Goal: Task Accomplishment & Management: Complete application form

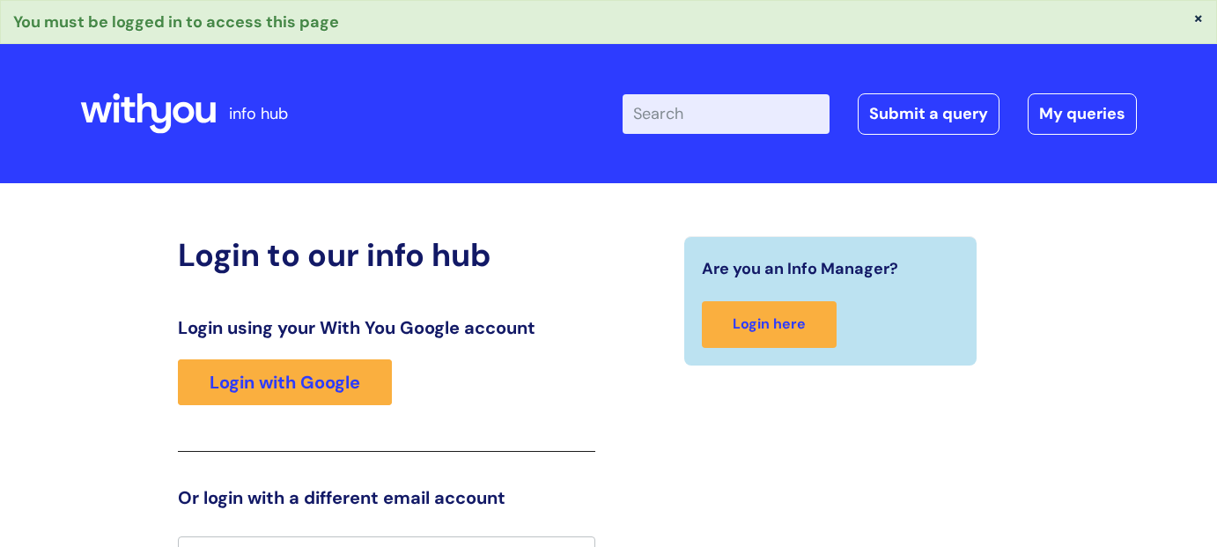
scroll to position [28, 0]
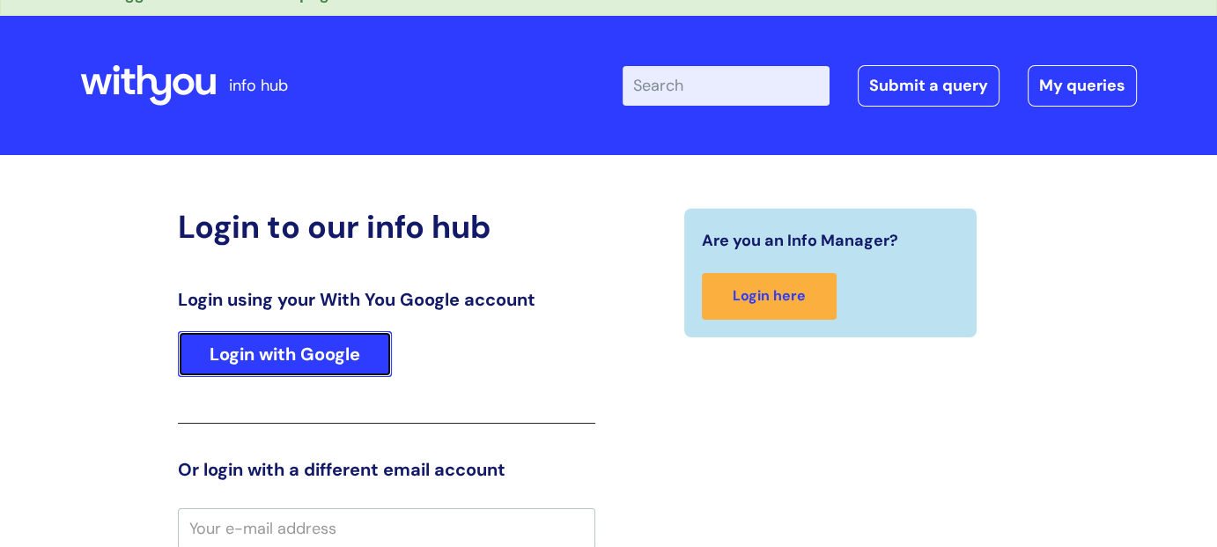
click at [284, 356] on link "Login with Google" at bounding box center [285, 354] width 214 height 46
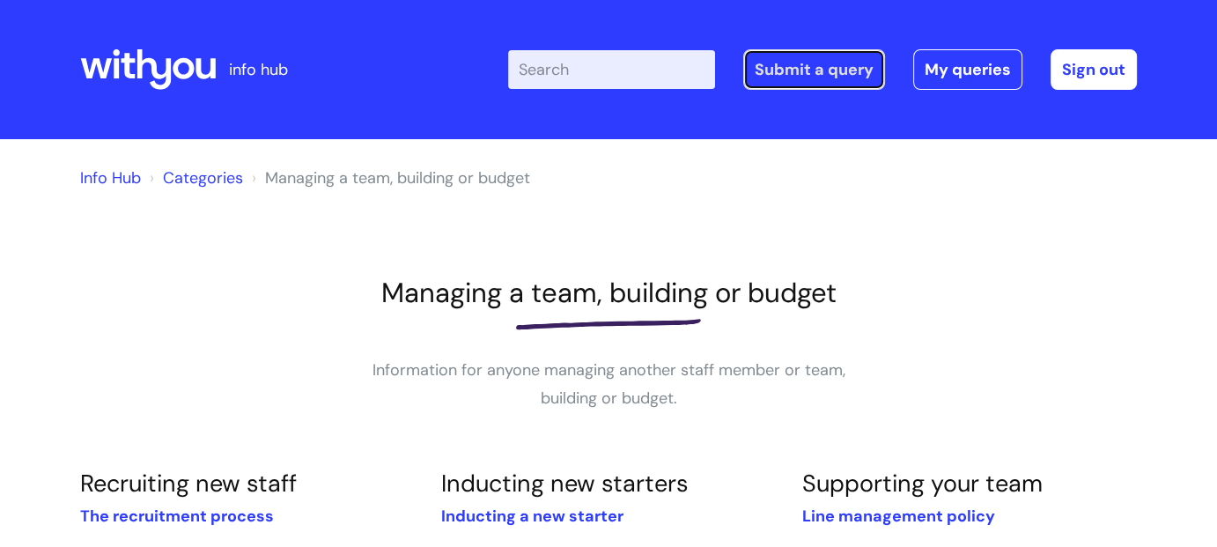
click at [839, 64] on link "Submit a query" at bounding box center [814, 69] width 142 height 40
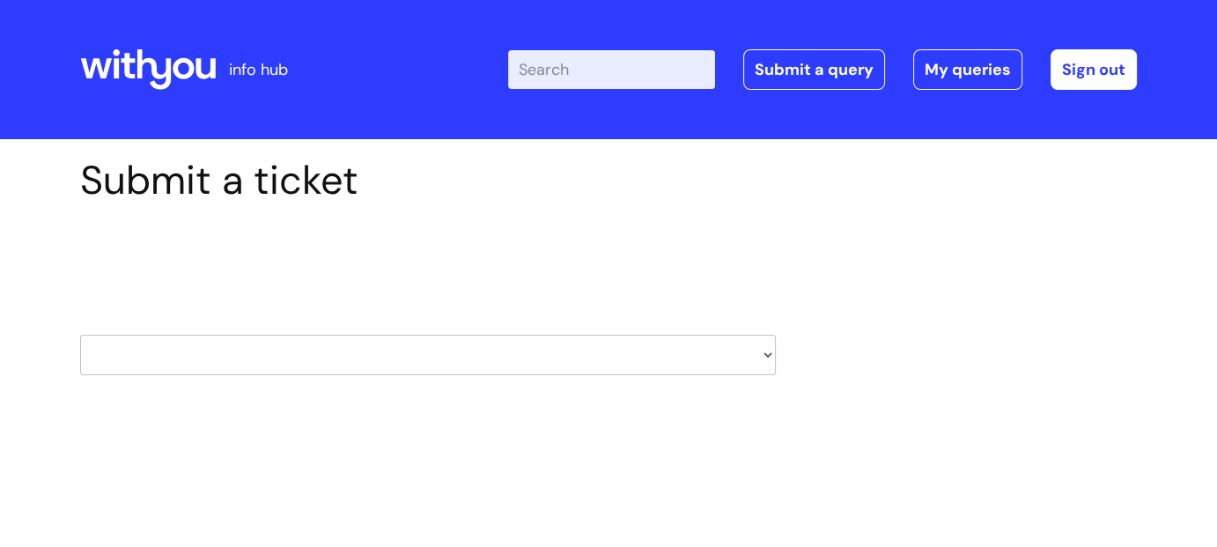
click at [765, 351] on select "HR / People IT and Support Clinical Drug Alerts Finance Accounts Data Support T…" at bounding box center [427, 355] width 695 height 40
select select "it_and_support"
click at [80, 335] on select "HR / People IT and Support Clinical Drug Alerts Finance Accounts Data Support T…" at bounding box center [427, 355] width 695 height 40
select select "80004157190"
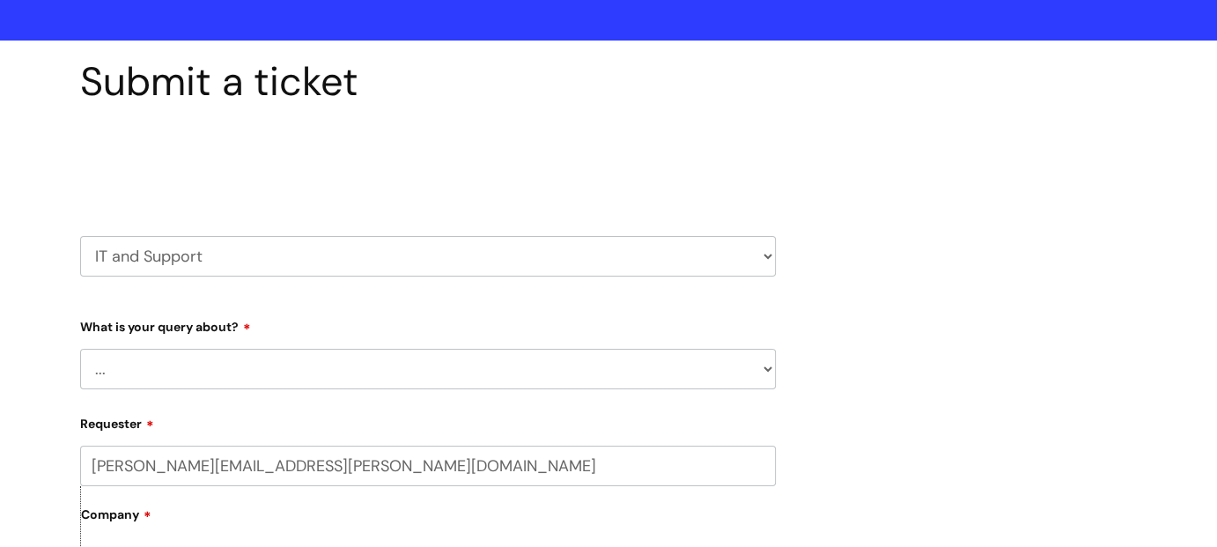
scroll to position [107, 0]
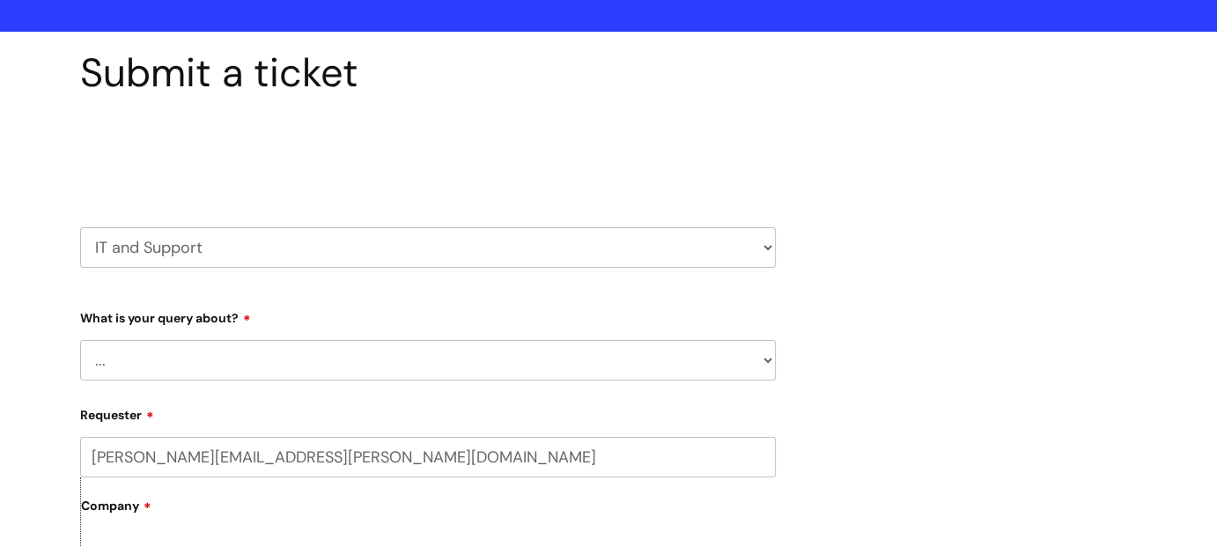
click at [220, 357] on select "... Mobile Phone Reset & MFA Accounts, Starters and Leavers IT Hardware issue I…" at bounding box center [427, 360] width 695 height 40
select select "Something Else"
click at [80, 340] on select "... Mobile Phone Reset & MFA Accounts, Starters and Leavers IT Hardware issue I…" at bounding box center [427, 360] width 695 height 40
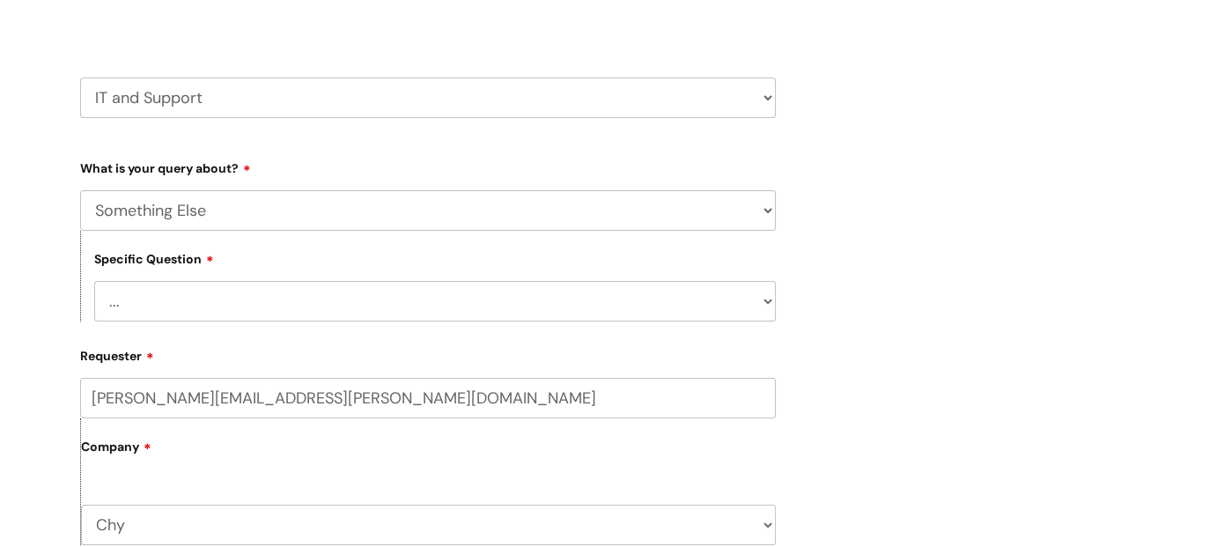
scroll to position [258, 0]
click at [155, 302] on select "... My problem is not listed" at bounding box center [434, 300] width 681 height 40
select select "My problem is not listed"
click at [94, 280] on select "... My problem is not listed" at bounding box center [434, 300] width 681 height 40
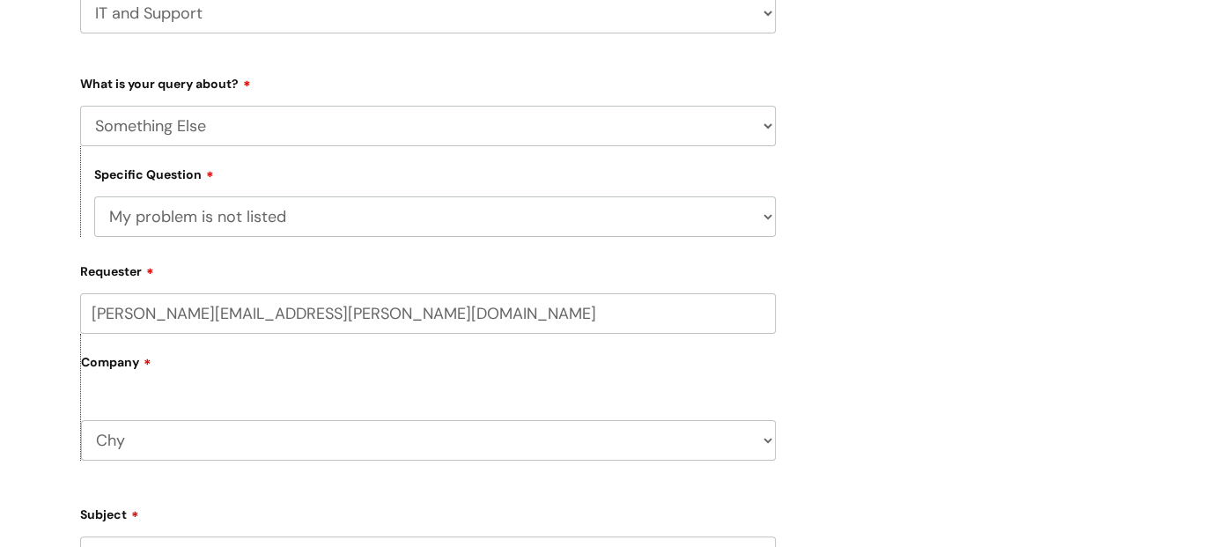
scroll to position [342, 0]
click at [165, 377] on label "Company" at bounding box center [428, 368] width 695 height 40
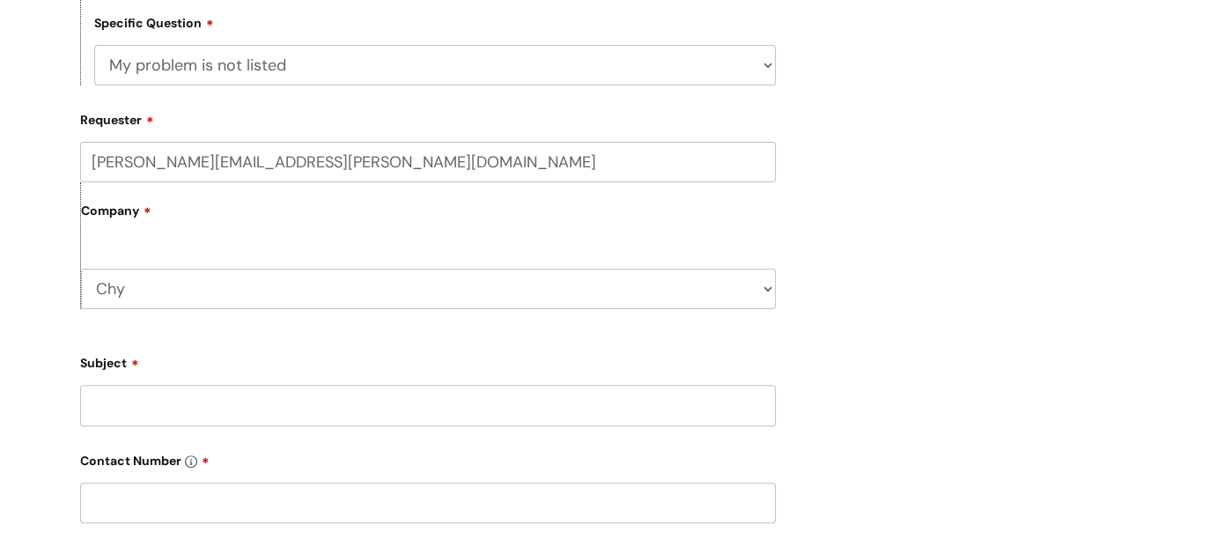
scroll to position [500, 0]
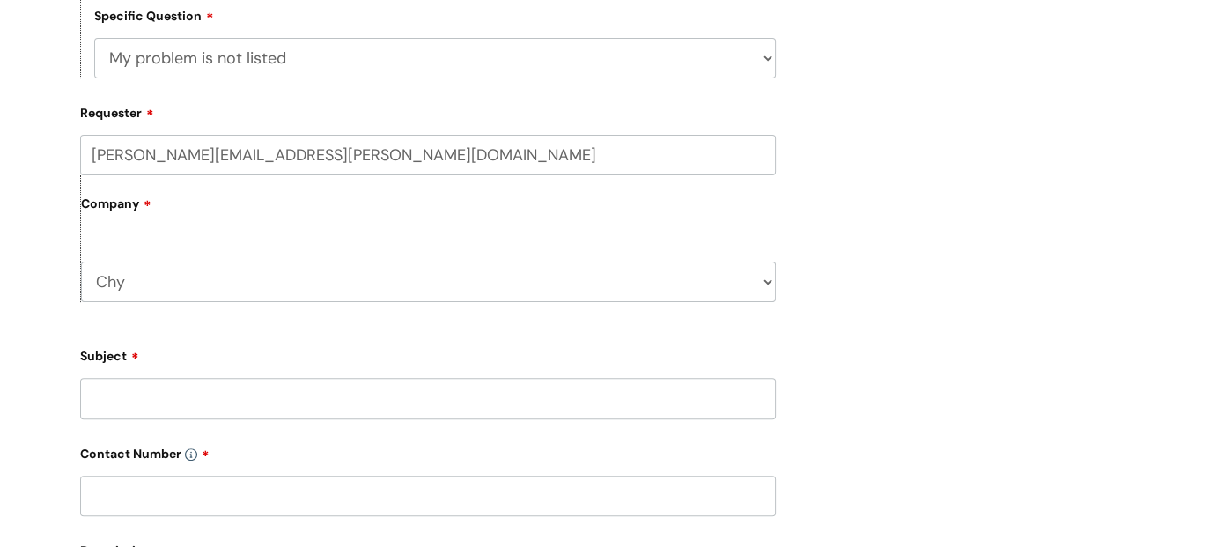
click at [144, 391] on input "Subject" at bounding box center [427, 398] width 695 height 40
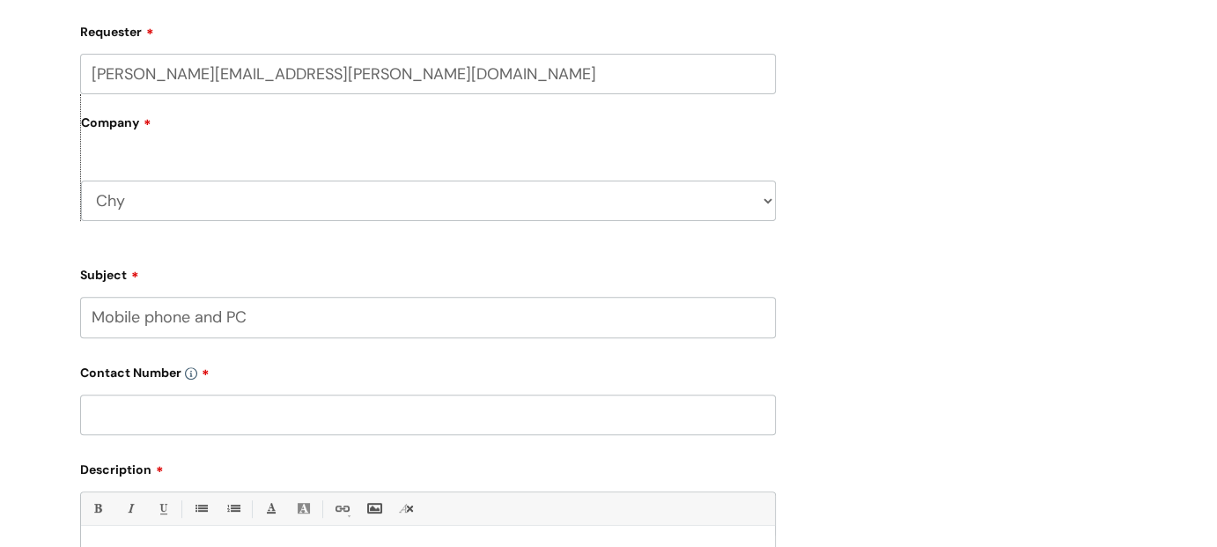
scroll to position [585, 0]
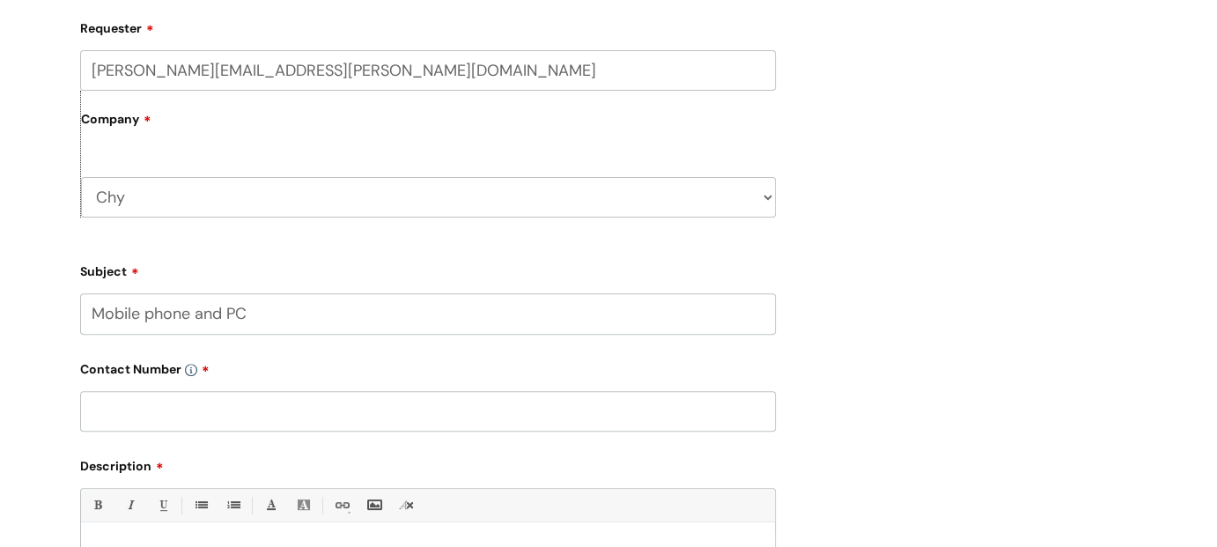
type input "Mobile phone and PC"
click at [137, 402] on input "text" at bounding box center [427, 411] width 695 height 40
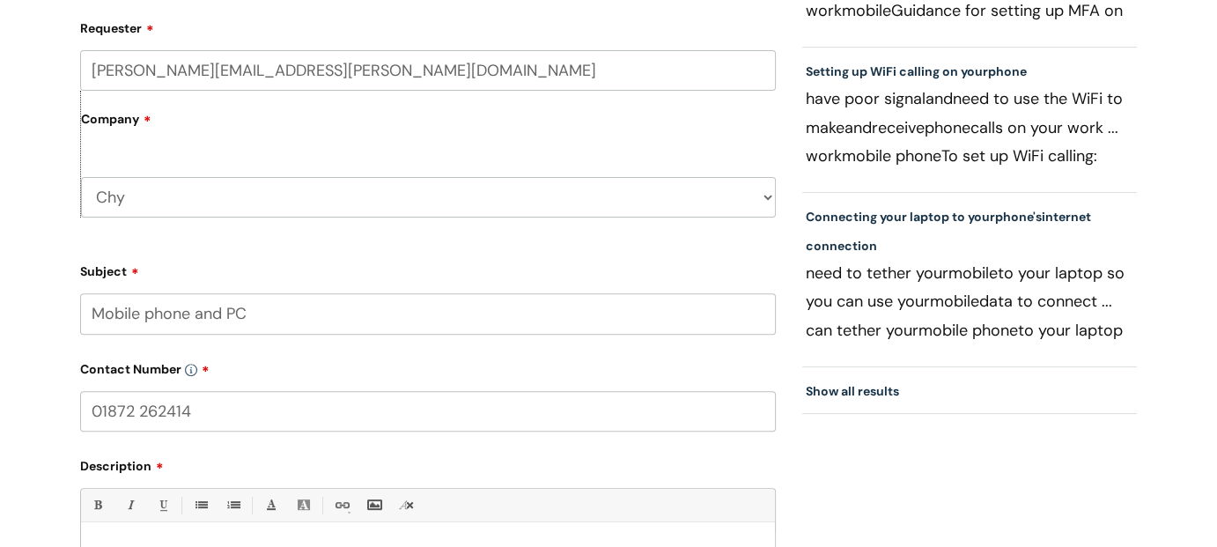
scroll to position [744, 0]
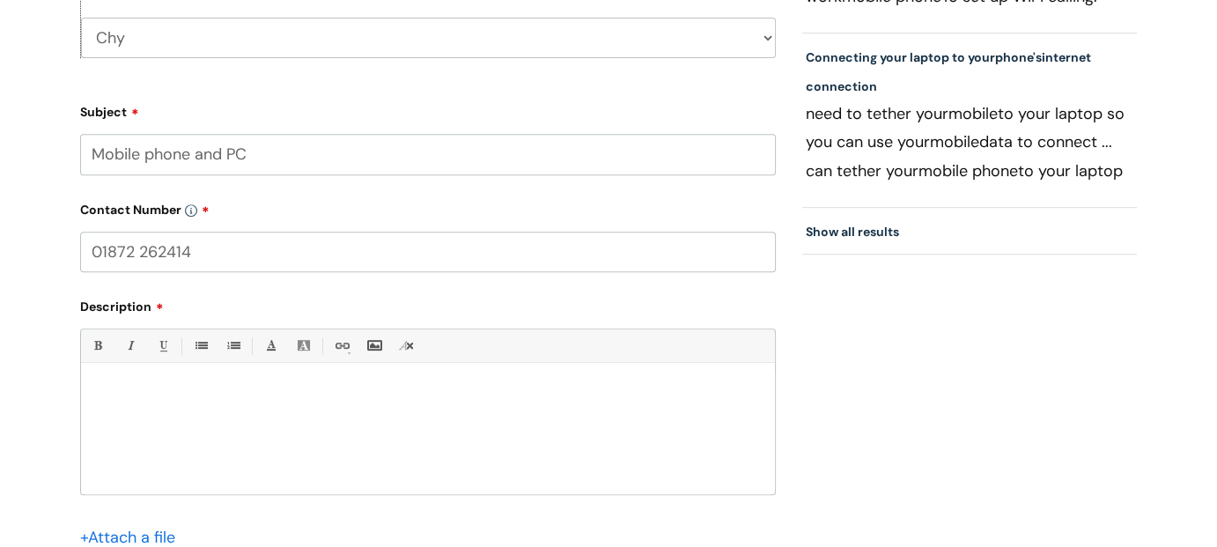
type input "01872 262414"
click at [129, 398] on p at bounding box center [427, 394] width 667 height 16
drag, startPoint x: 92, startPoint y: 393, endPoint x: 203, endPoint y: 394, distance: 110.9
click at [203, 394] on div "I was asigned a" at bounding box center [428, 432] width 694 height 121
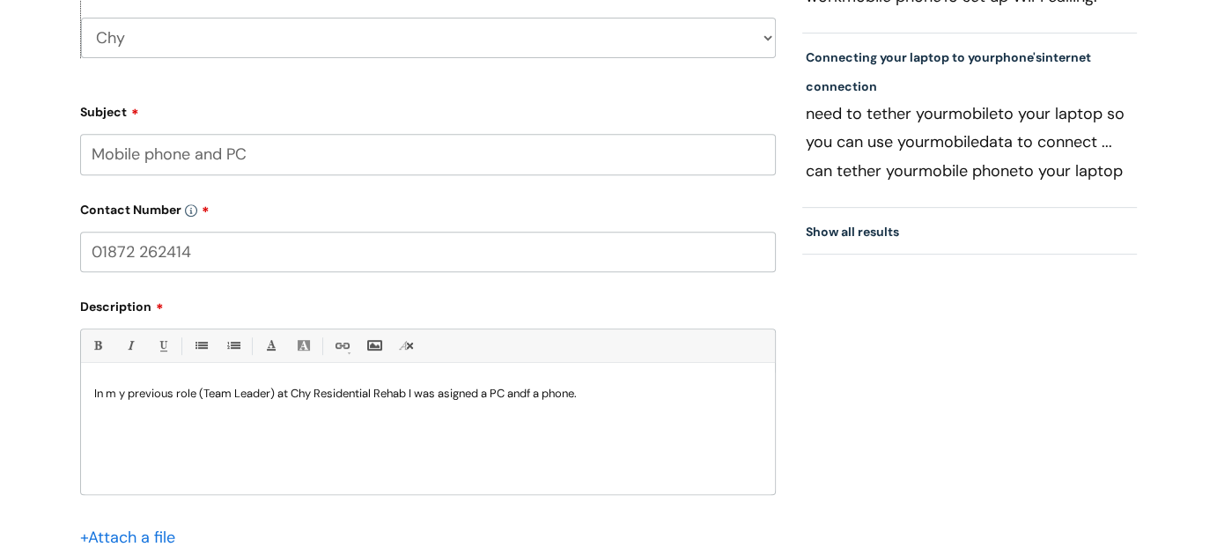
click at [462, 391] on p "In m y previous role (Team Leader) at Chy Residential Rehab I was asigned a PC …" at bounding box center [427, 394] width 667 height 16
click at [542, 391] on p "In m y previous role (Team Leader) at Chy Residential Rehab I was assigned a PC…" at bounding box center [427, 394] width 667 height 16
click at [600, 402] on div "In m y previous role (Team Leader) at Chy Residential Rehab I was assigned a PC…" at bounding box center [428, 432] width 694 height 121
click at [176, 451] on p "I've been assignerd two PC's:" at bounding box center [427, 457] width 667 height 16
drag, startPoint x: 175, startPoint y: 447, endPoint x: 171, endPoint y: 460, distance: 13.9
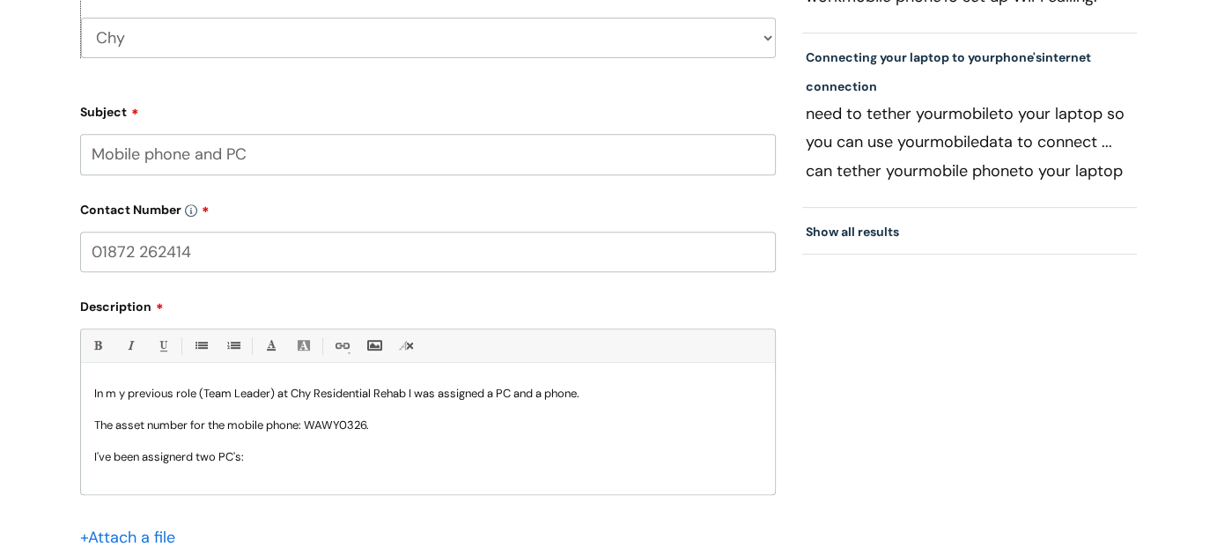
click at [171, 460] on p "I've been assignerd two PC's:" at bounding box center [427, 457] width 667 height 16
click at [297, 456] on p "I've been assigned two PC's:" at bounding box center [427, 457] width 667 height 16
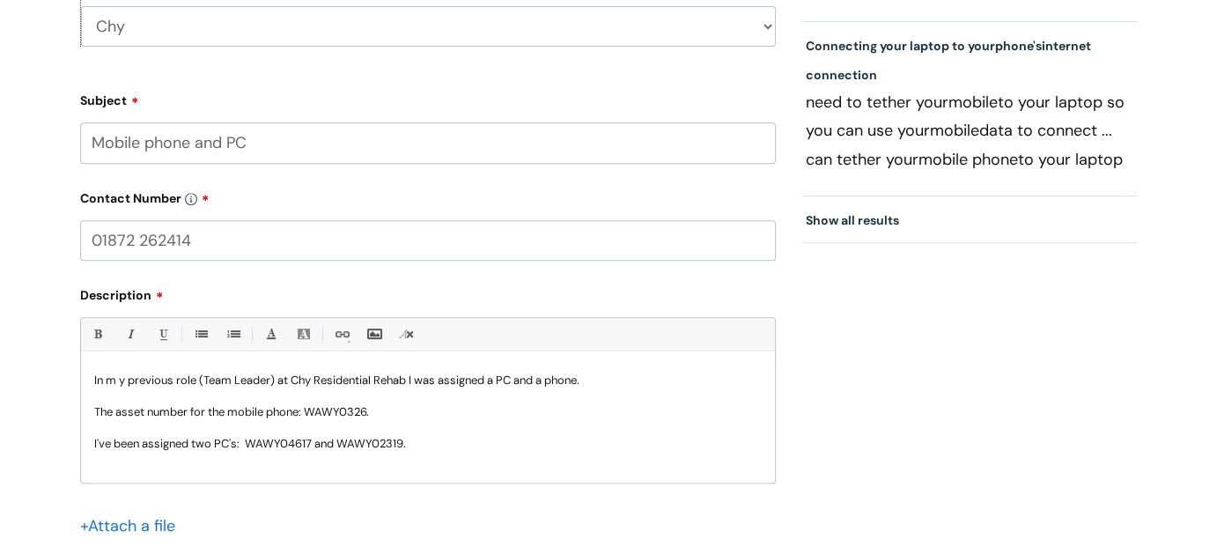
scroll to position [16, 0]
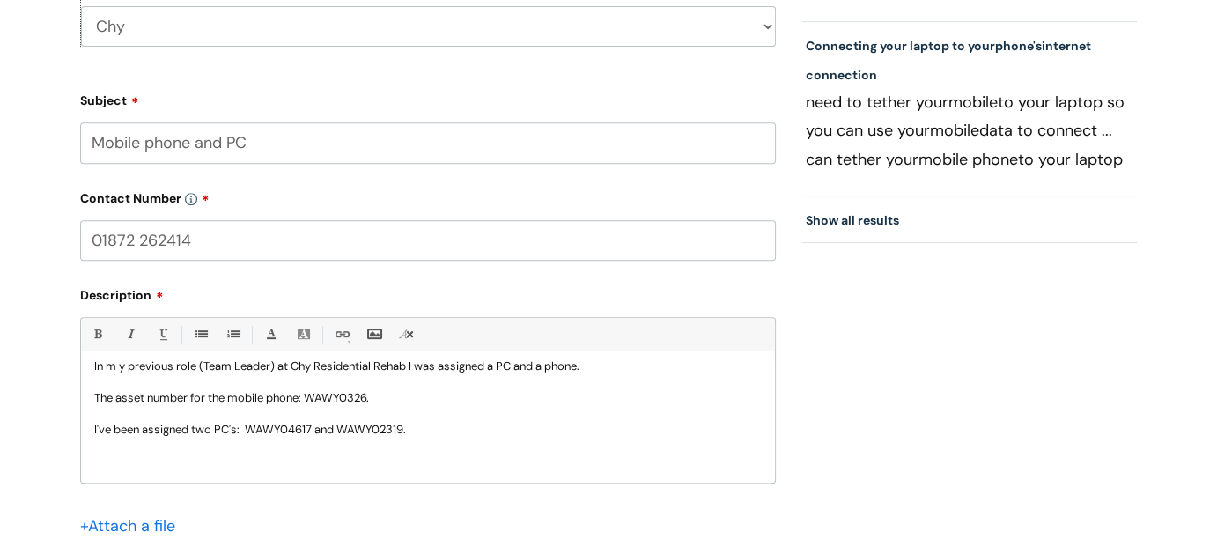
click at [121, 363] on p "In m y previous role (Team Leader) at Chy Residential Rehab I was assigned a PC…" at bounding box center [427, 366] width 667 height 16
click at [476, 438] on p at bounding box center [427, 446] width 667 height 16
drag, startPoint x: 308, startPoint y: 395, endPoint x: 368, endPoint y: 401, distance: 60.2
click at [368, 401] on p "The asset number for the mobile phone: WAWY0326." at bounding box center [427, 398] width 667 height 16
drag, startPoint x: 248, startPoint y: 426, endPoint x: 308, endPoint y: 431, distance: 60.0
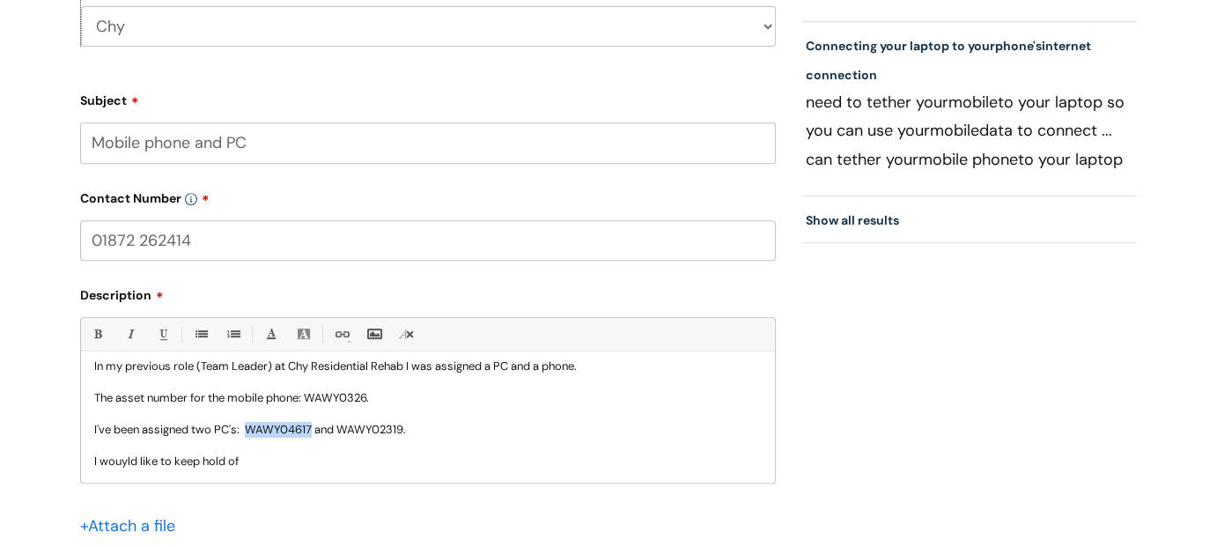
click at [308, 431] on p "I've been assigned two PC's: WAWY04617 and WAWY02319." at bounding box center [427, 430] width 667 height 16
click at [277, 473] on p at bounding box center [427, 477] width 667 height 16
click at [270, 452] on p at bounding box center [427, 446] width 667 height 16
click at [268, 464] on p "I wouyld like to keep hold of" at bounding box center [427, 461] width 667 height 16
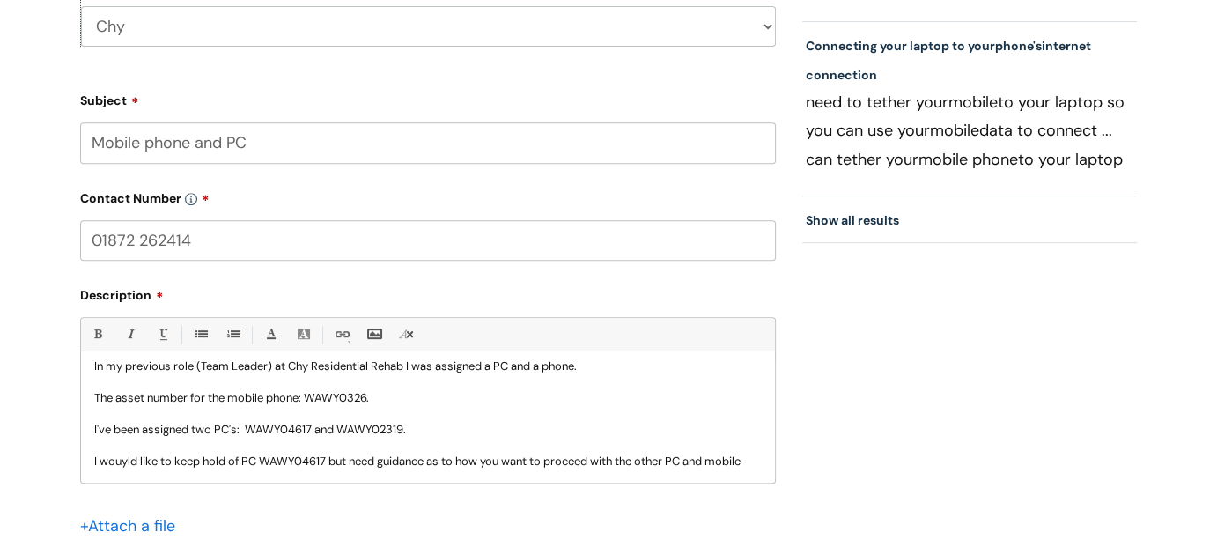
scroll to position [18, 0]
click at [124, 456] on p "I wouyld like to keep hold of PC WAWY04617 but need guidance as to how you want…" at bounding box center [427, 467] width 667 height 32
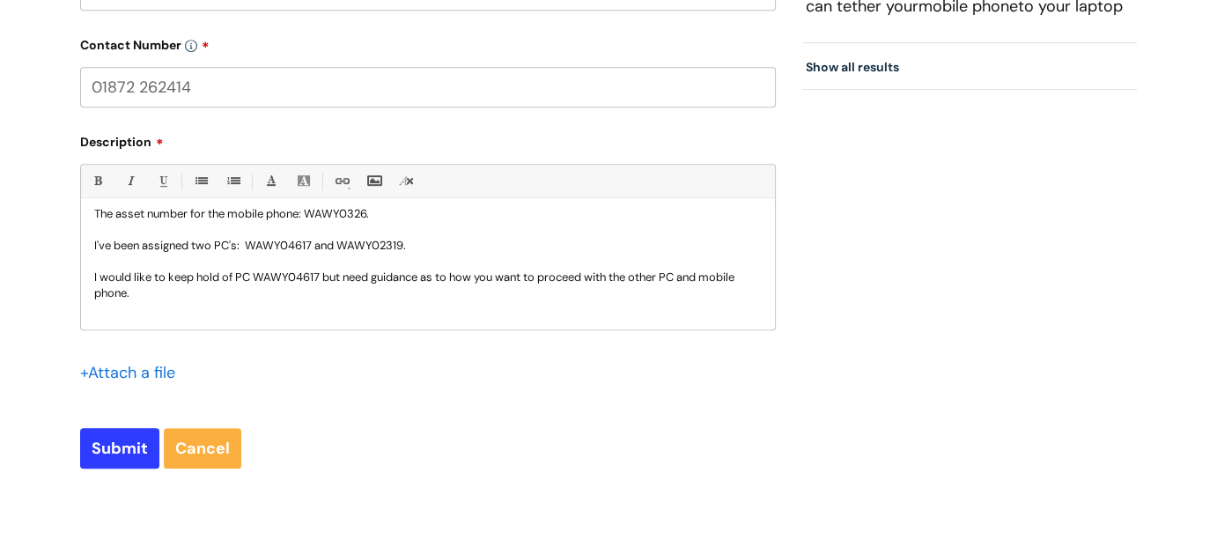
scroll to position [917, 0]
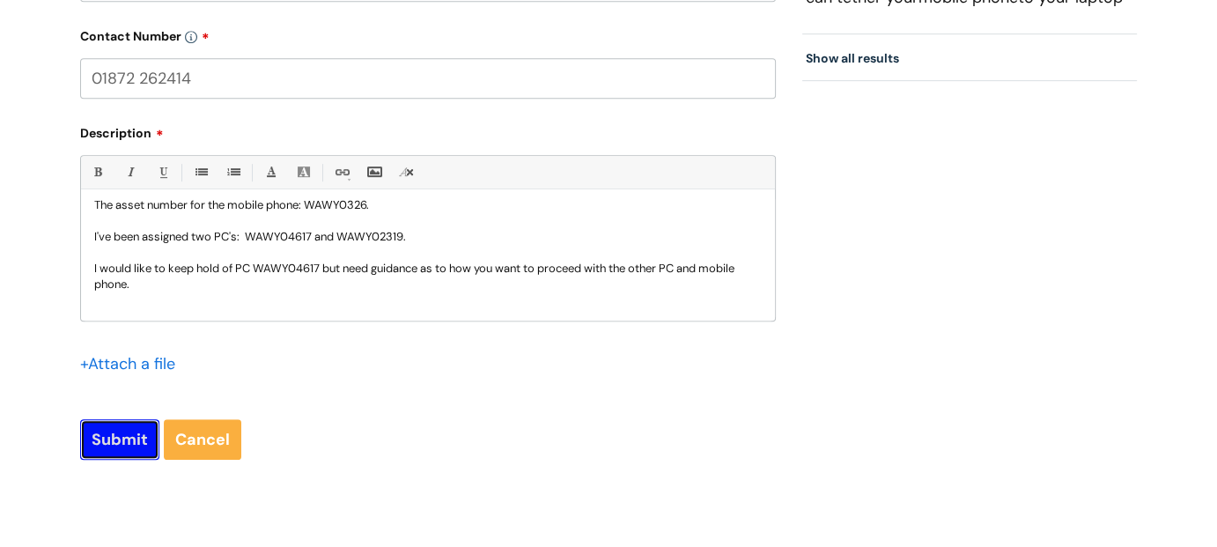
click at [110, 445] on input "Submit" at bounding box center [119, 439] width 79 height 40
type input "Please Wait..."
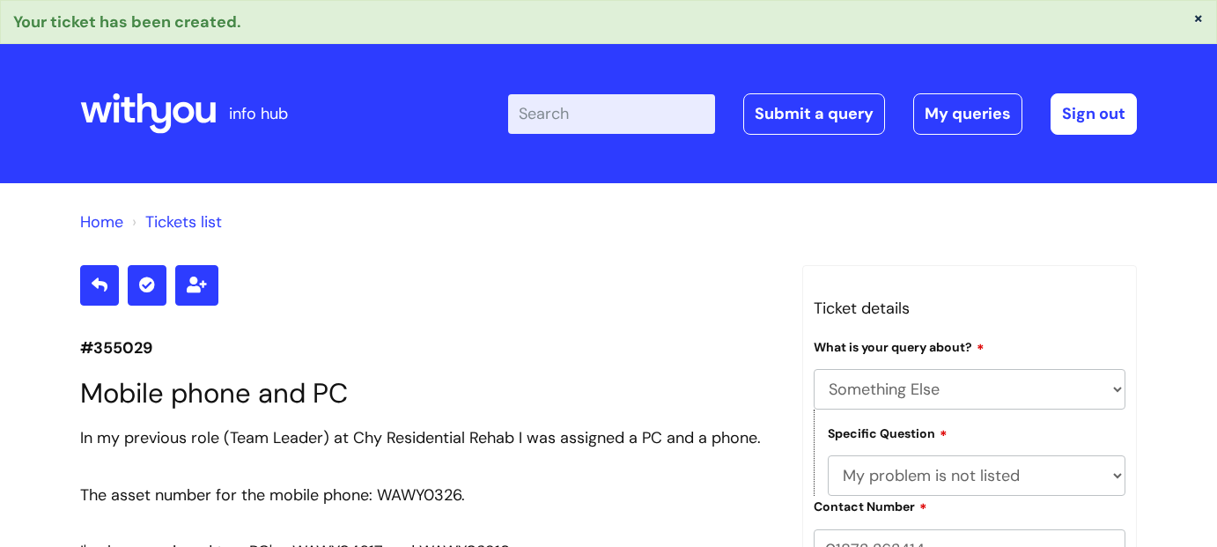
select select "Something Else"
select select "My problem is not listed"
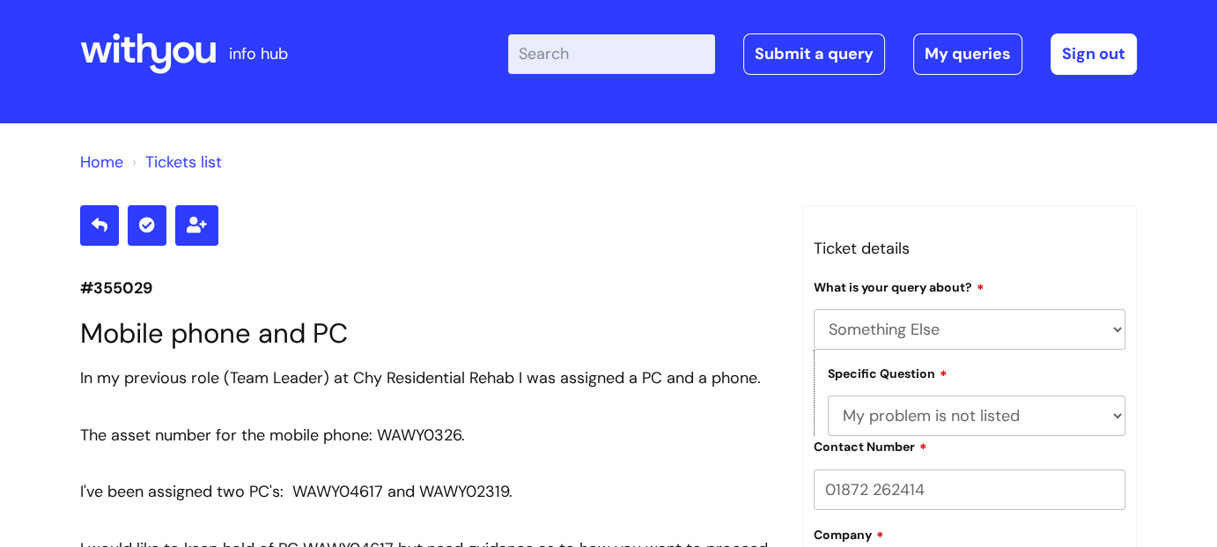
scroll to position [54, 0]
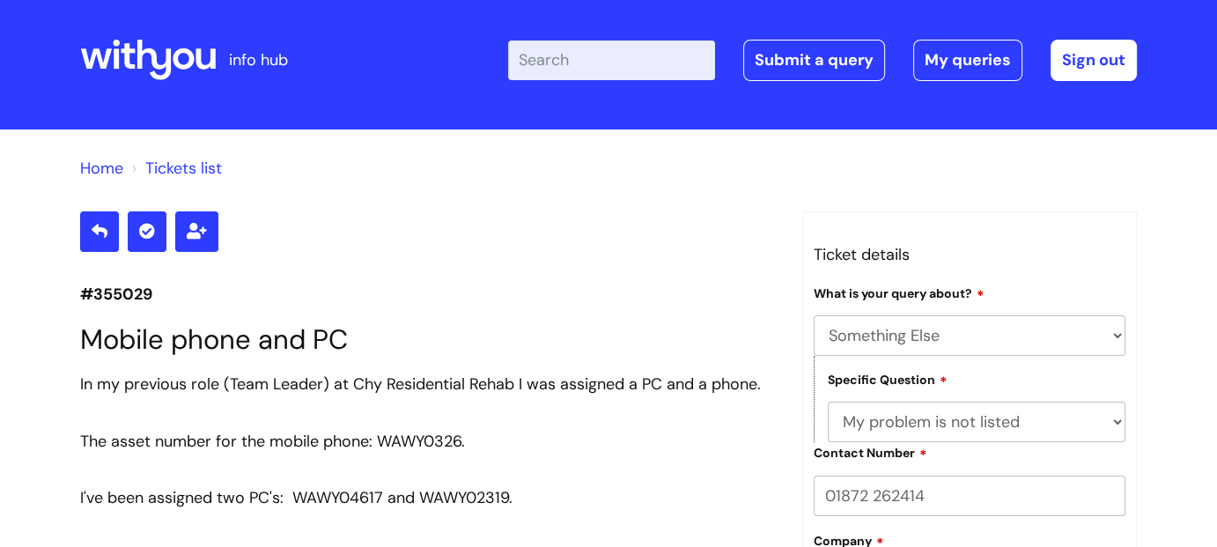
drag, startPoint x: 0, startPoint y: 0, endPoint x: 563, endPoint y: 454, distance: 723.8
click at [563, 455] on div at bounding box center [427, 469] width 695 height 28
